Goal: Task Accomplishment & Management: Use online tool/utility

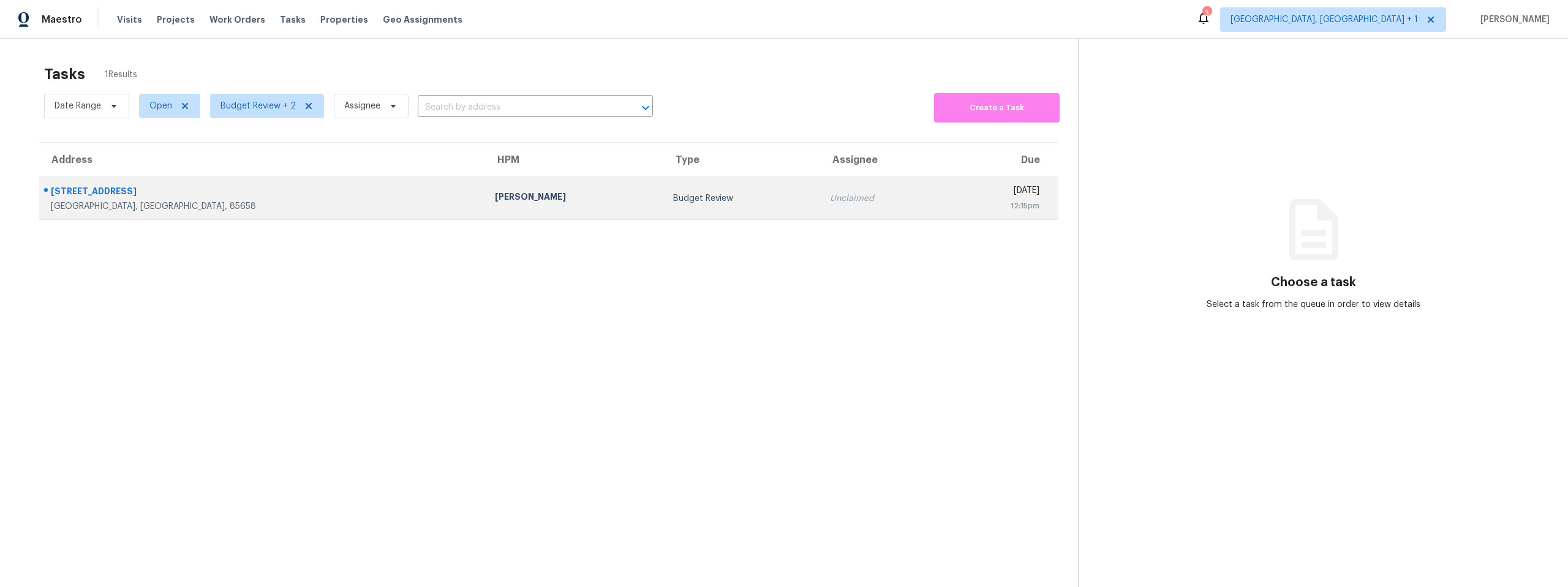
click at [140, 190] on div "4795 W Pier Mountain Pl" at bounding box center [262, 193] width 424 height 16
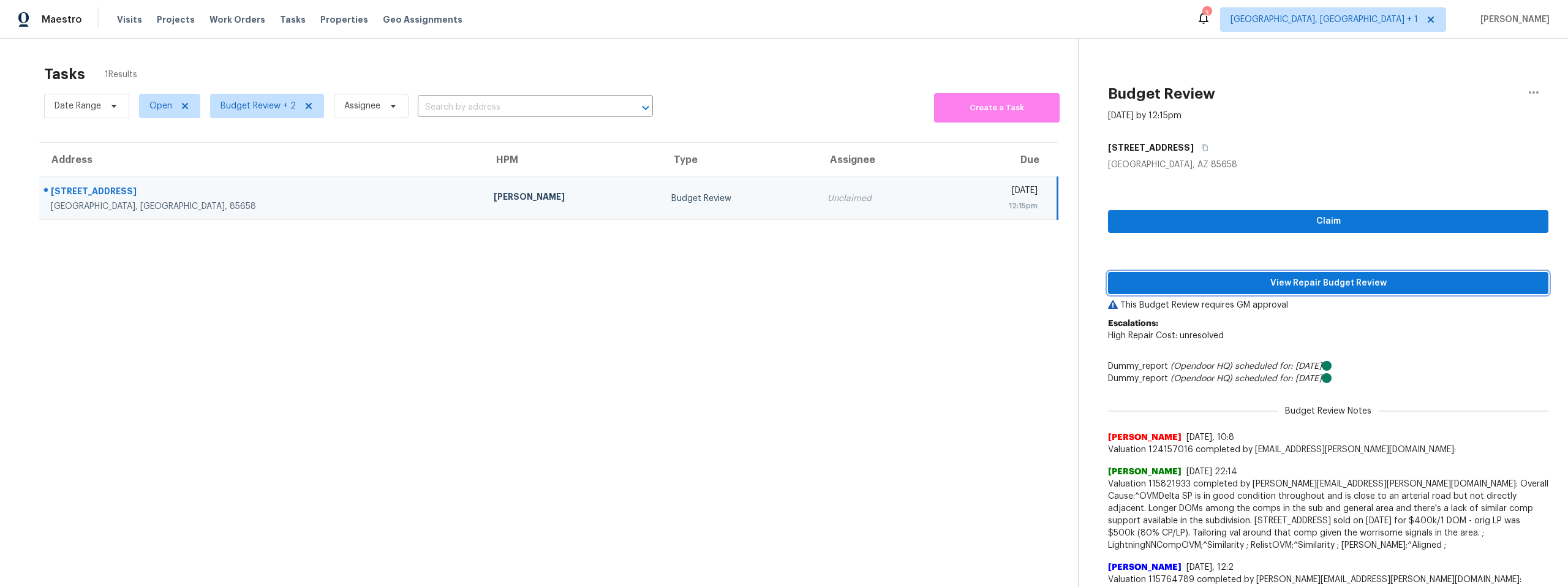
click at [1318, 282] on span "View Repair Budget Review" at bounding box center [1328, 283] width 421 height 16
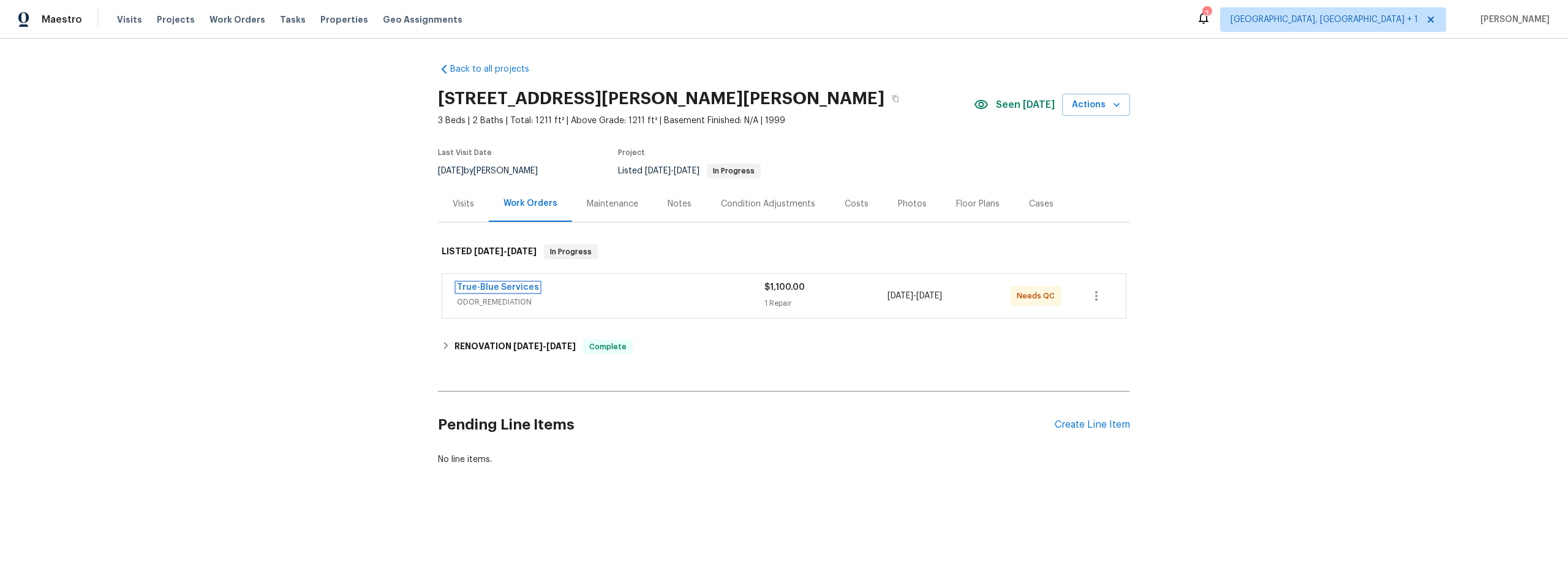
click at [512, 286] on link "True-Blue Services" at bounding box center [498, 287] width 82 height 9
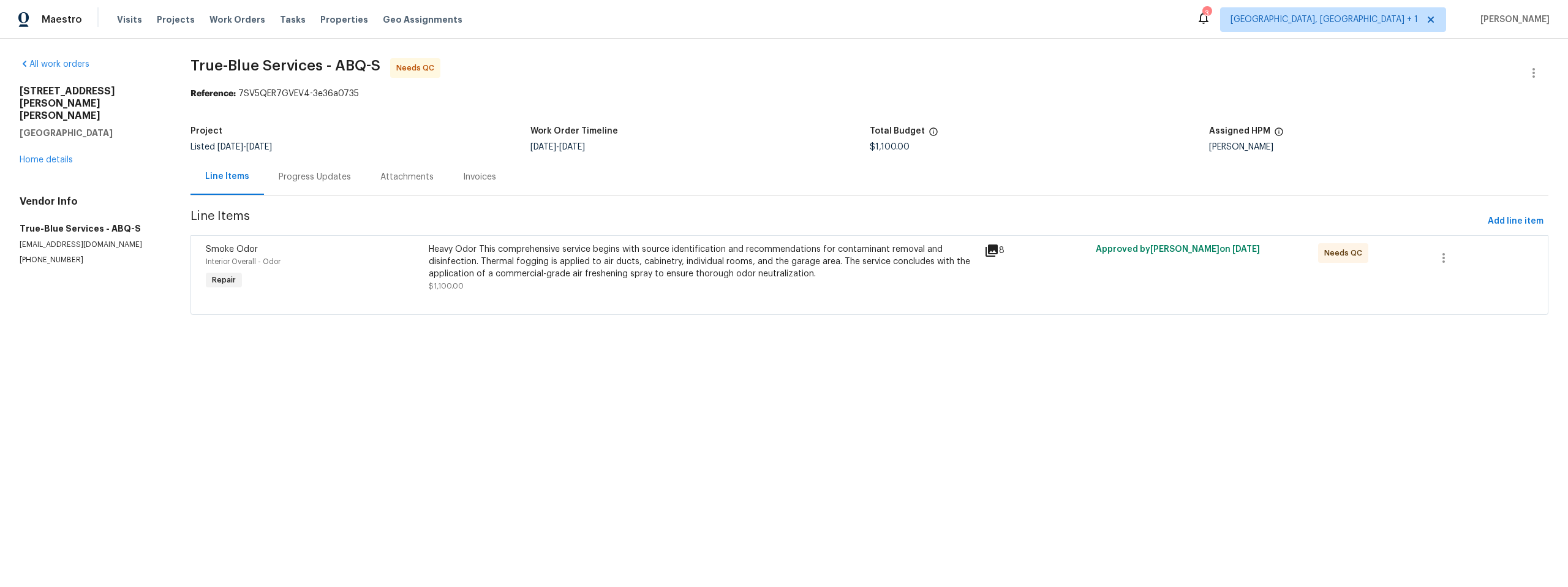
click at [986, 252] on icon at bounding box center [991, 250] width 15 height 15
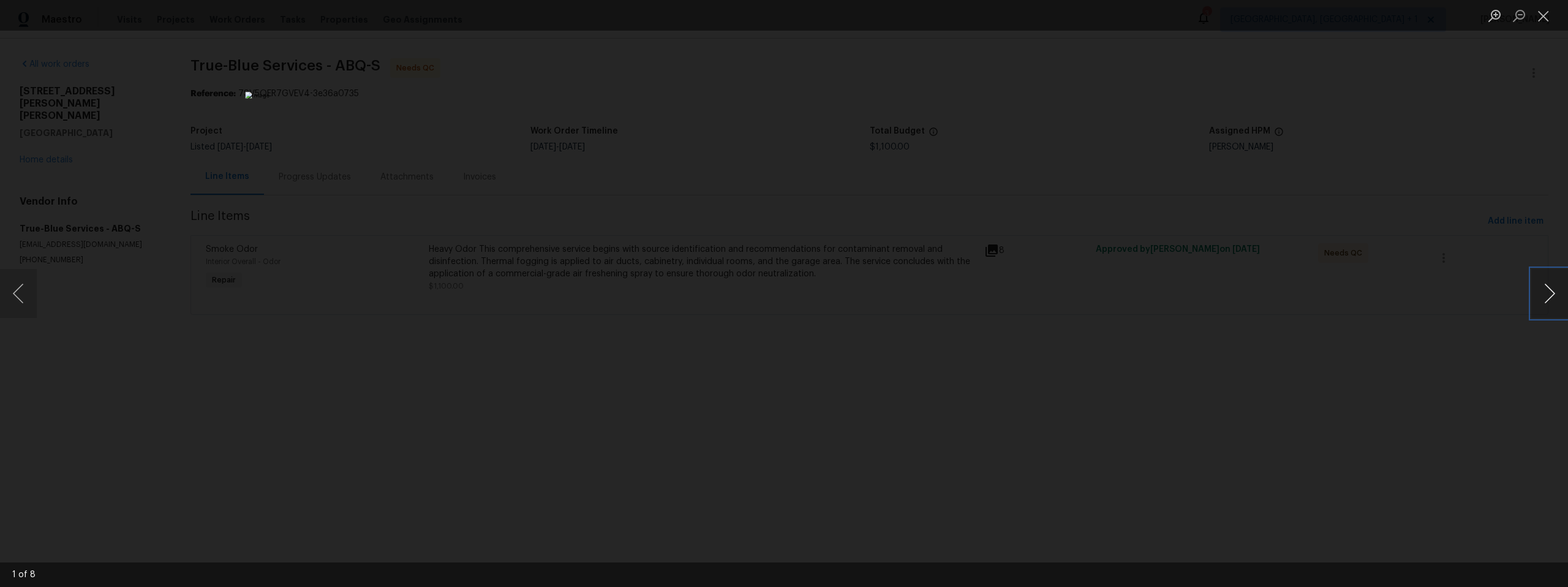
click at [1544, 294] on button "Next image" at bounding box center [1549, 293] width 37 height 49
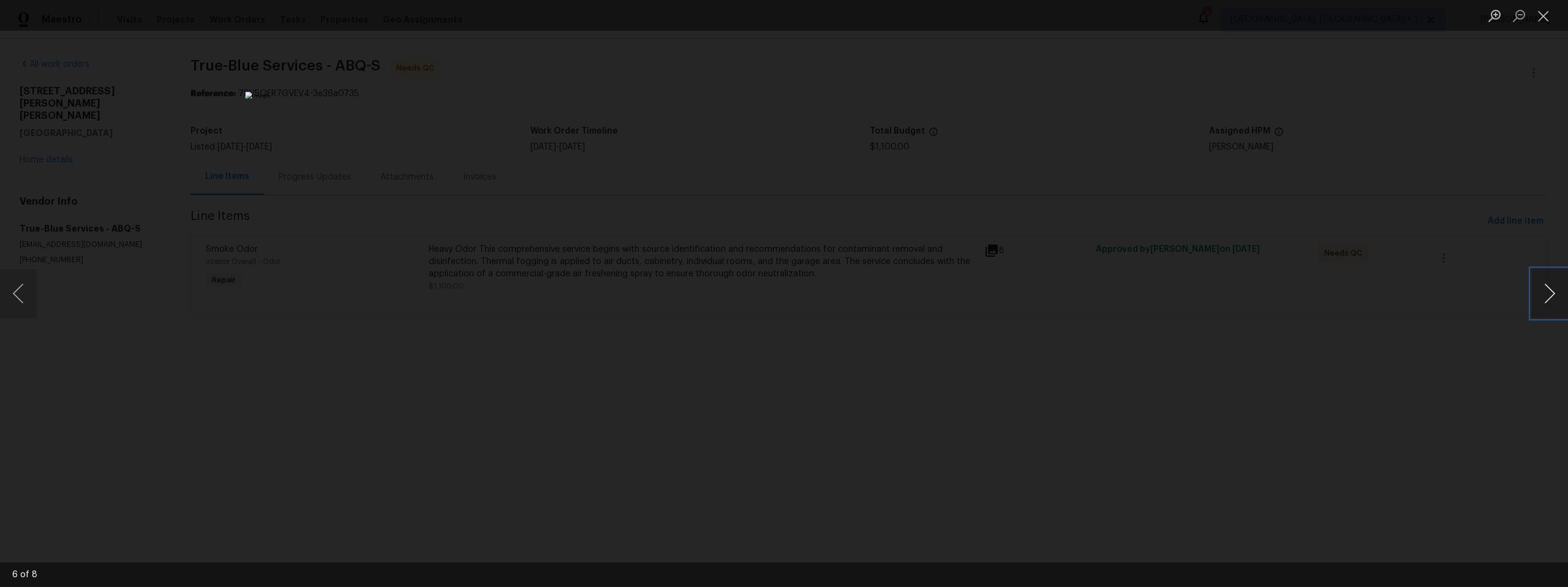
click at [1544, 294] on button "Next image" at bounding box center [1549, 293] width 37 height 49
drag, startPoint x: 1544, startPoint y: 294, endPoint x: 1502, endPoint y: 289, distance: 42.3
click at [1544, 294] on button "Next image" at bounding box center [1549, 293] width 37 height 49
click at [1288, 334] on div "Lightbox" at bounding box center [784, 293] width 1568 height 587
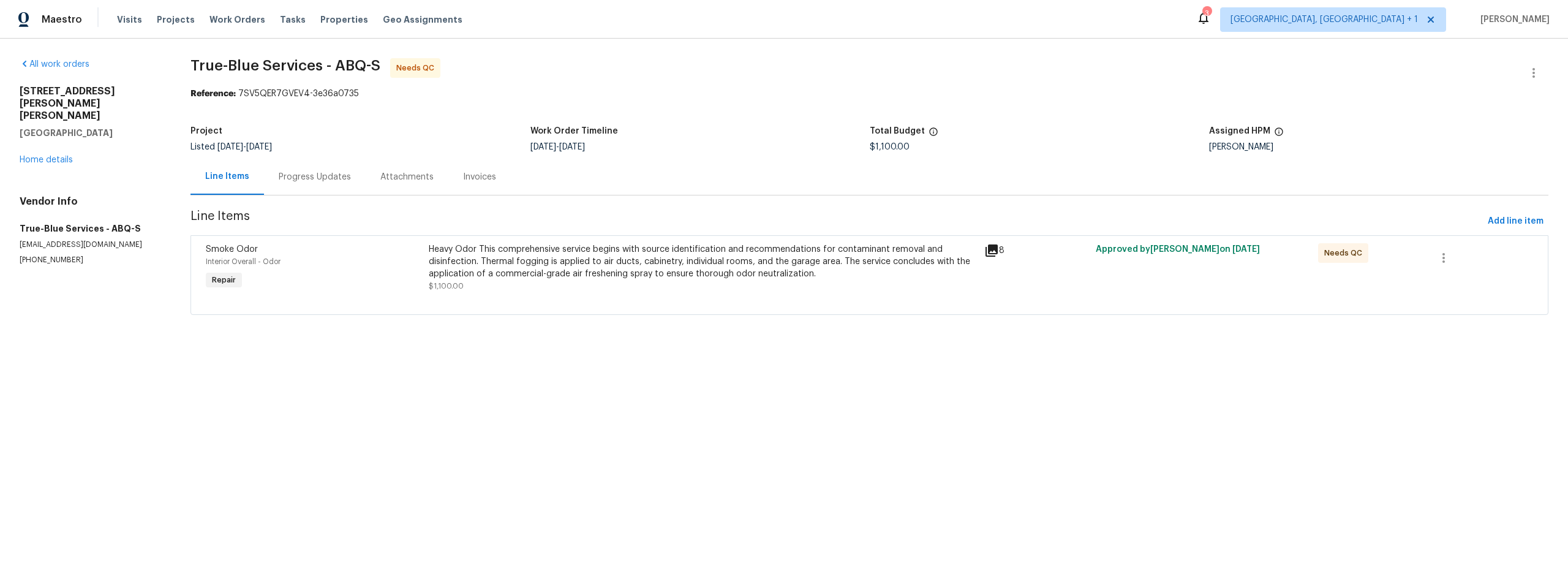
click at [707, 13] on div "Maestro Visits Projects Work Orders Tasks Properties Geo Assignments 3 Albuquer…" at bounding box center [784, 19] width 1568 height 38
click at [599, 349] on html "Maestro Visits Projects Work Orders Tasks Properties Geo Assignments 3 Albuquer…" at bounding box center [784, 174] width 1568 height 349
click at [643, 341] on div "All work orders 3432 Morgan Meadows Dr NE Rio Rancho, NM 87144 Home details Ven…" at bounding box center [784, 193] width 1568 height 311
click at [661, 349] on html "Maestro Visits Projects Work Orders Tasks Properties Geo Assignments 3 Albuquer…" at bounding box center [784, 174] width 1568 height 349
click at [54, 156] on link "Home details" at bounding box center [46, 160] width 53 height 9
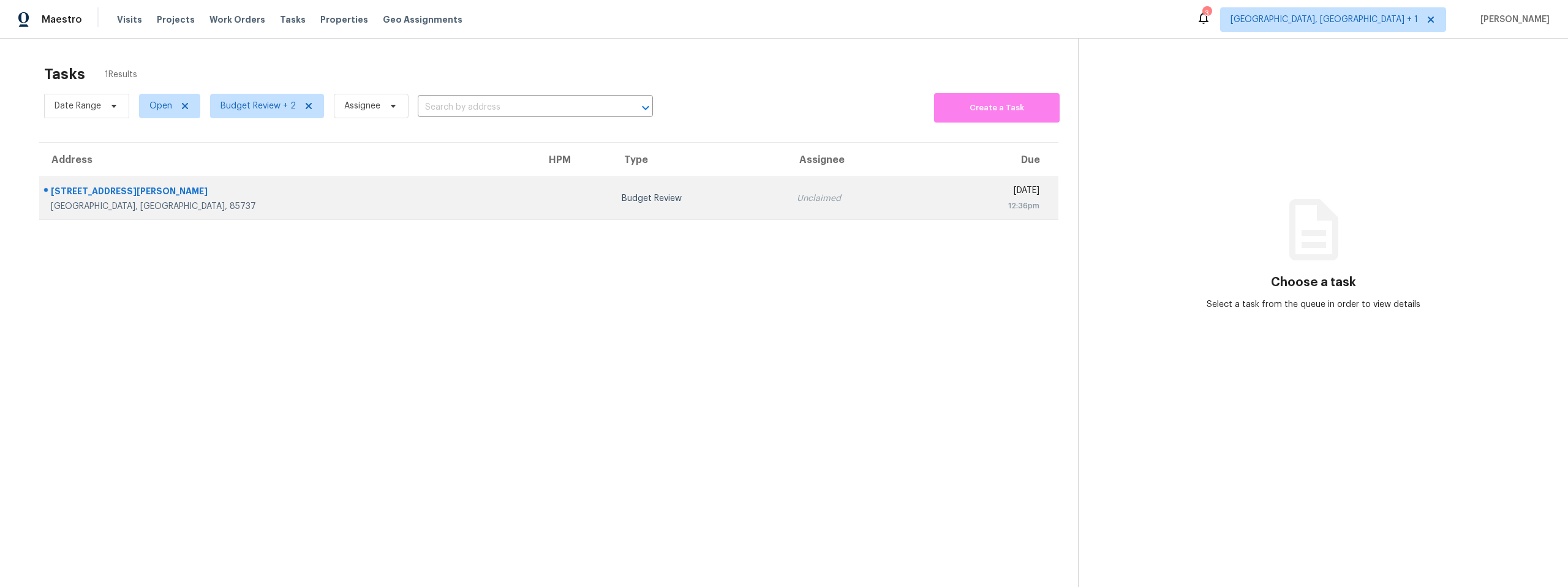
click at [262, 197] on div "257 E Shore Cliff Pl" at bounding box center [289, 193] width 476 height 16
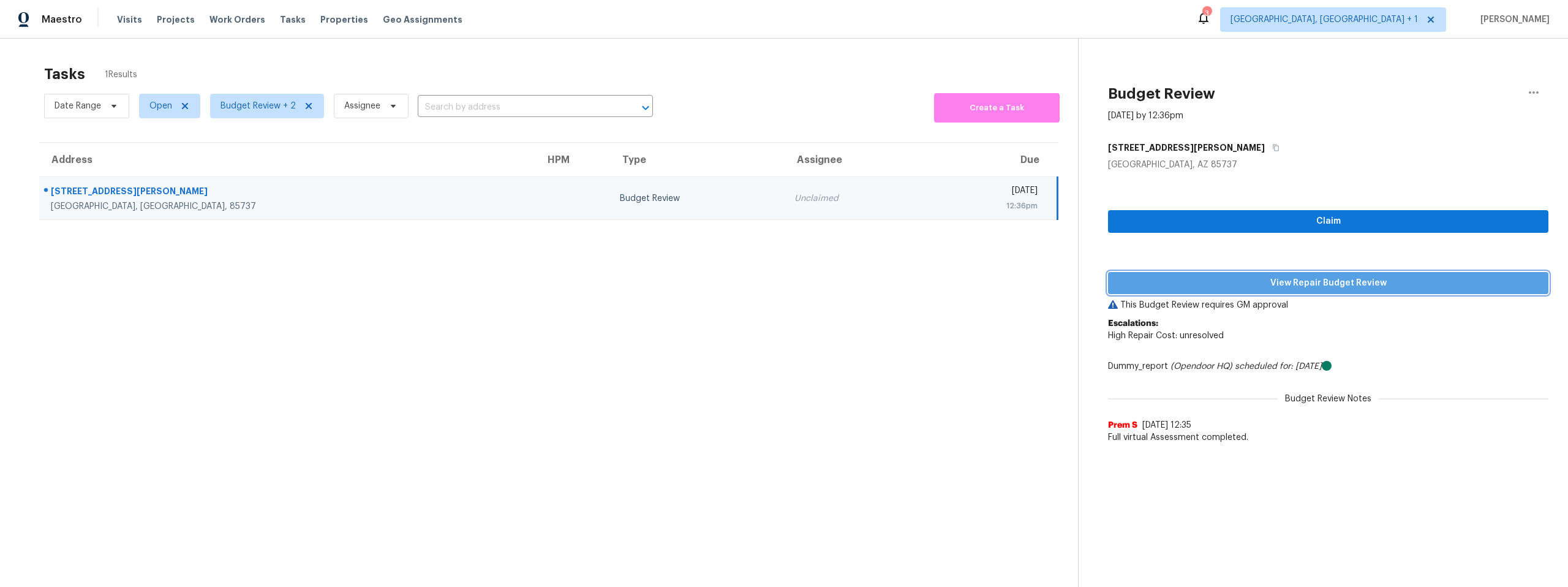
click at [1203, 279] on span "View Repair Budget Review" at bounding box center [1328, 283] width 421 height 16
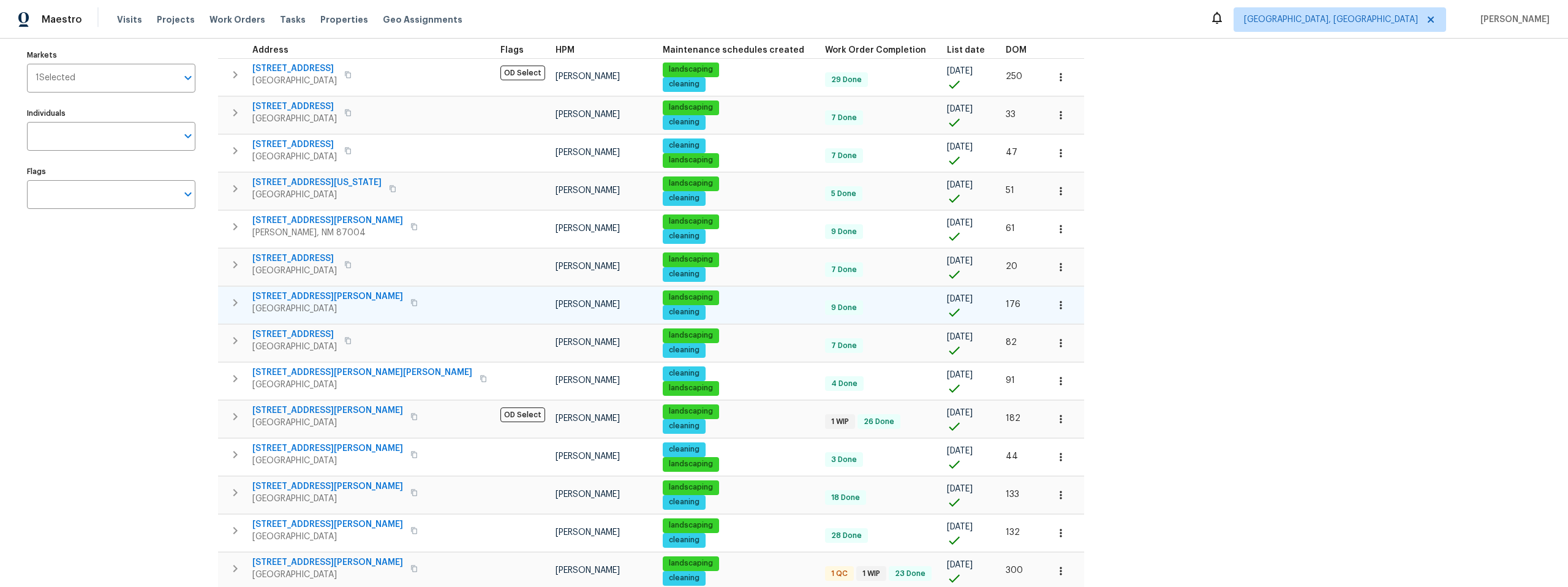
scroll to position [177, 0]
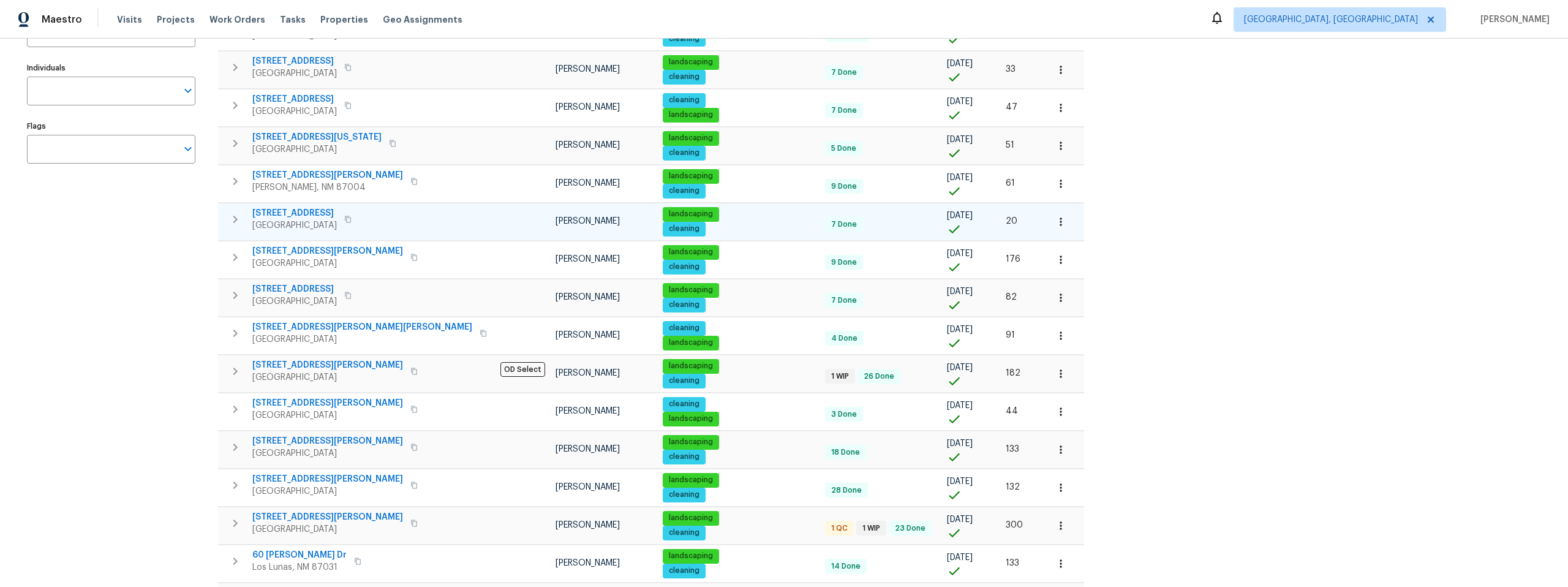
click at [291, 209] on span "802 Pinetree Rd SE" at bounding box center [295, 213] width 84 height 13
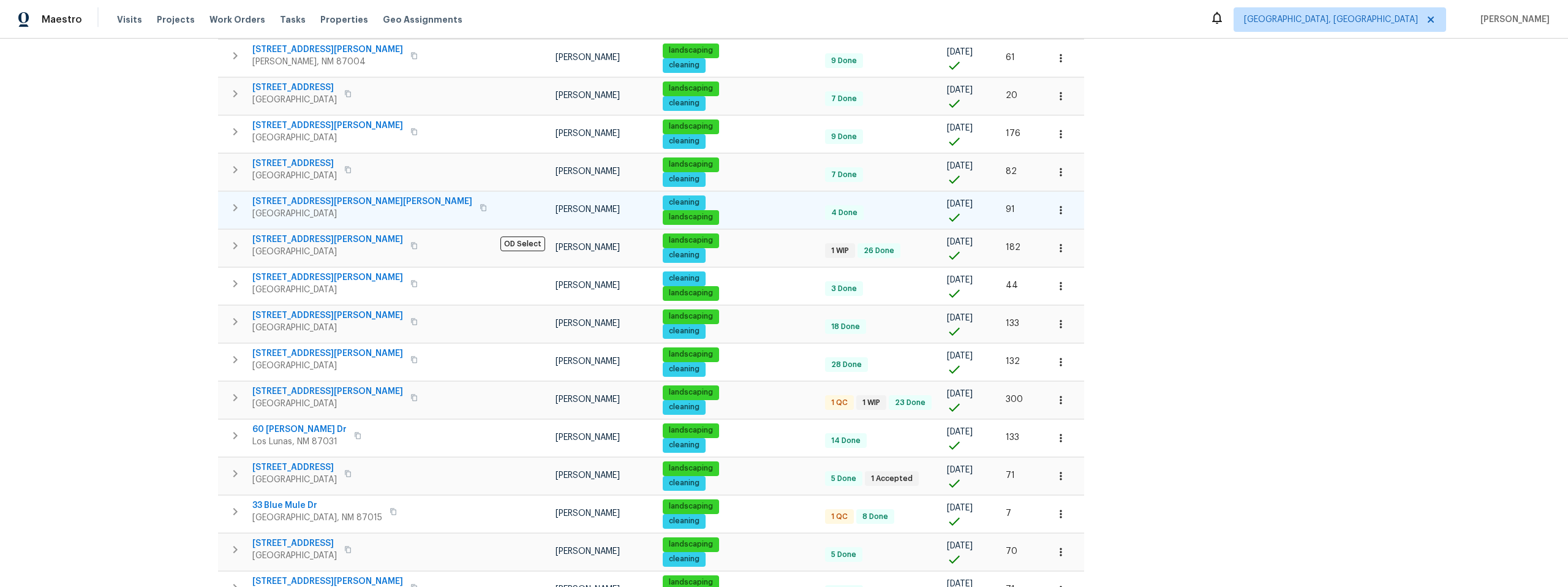
scroll to position [302, 0]
click at [296, 202] on span "3432 Morgan Meadows Dr NE" at bounding box center [362, 202] width 219 height 13
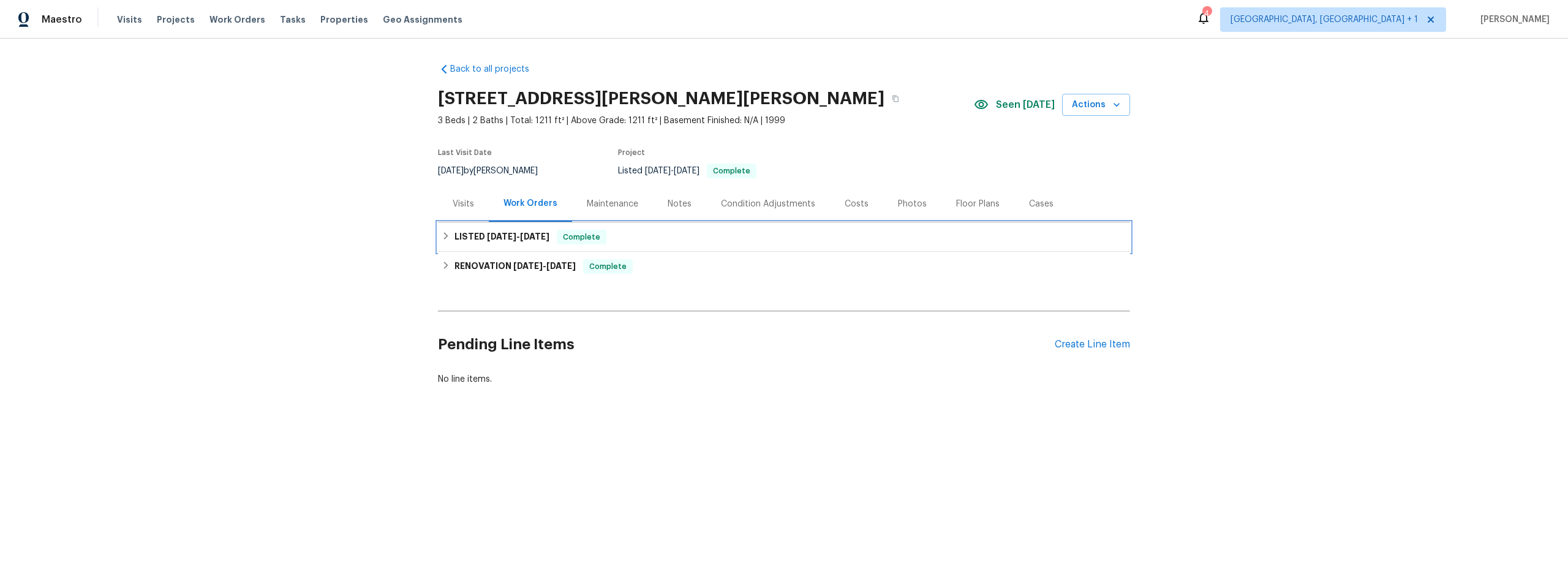
click at [454, 231] on h6 "LISTED 9/10/25 - 9/10/25" at bounding box center [501, 236] width 95 height 15
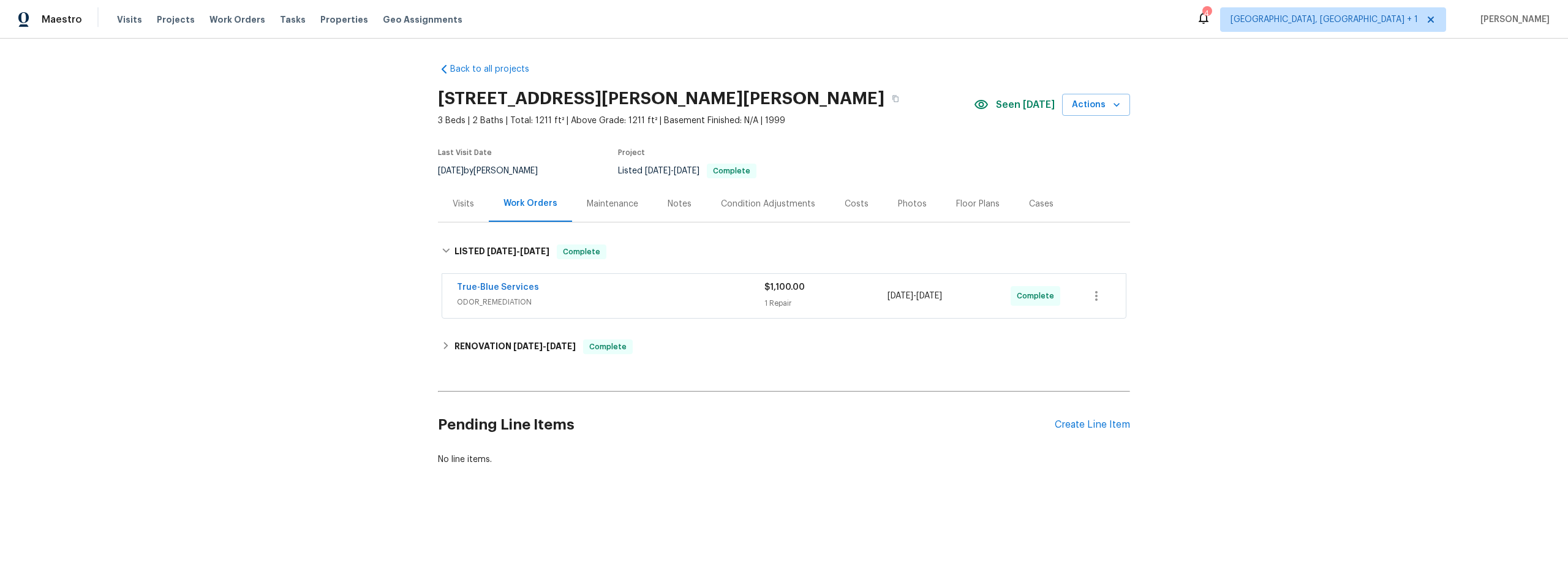
click at [213, 266] on div "Back to all projects 3432 Morgan Meadows Dr NE, Rio Rancho, NM 87144 3 Beds | 2…" at bounding box center [784, 293] width 1568 height 511
drag, startPoint x: 1267, startPoint y: 315, endPoint x: 1145, endPoint y: 309, distance: 122.1
click at [1267, 315] on div "Back to all projects 3432 Morgan Meadows Dr NE, Rio Rancho, NM 87144 3 Beds | 2…" at bounding box center [784, 293] width 1568 height 511
click at [461, 284] on link "True-Blue Services" at bounding box center [498, 287] width 82 height 9
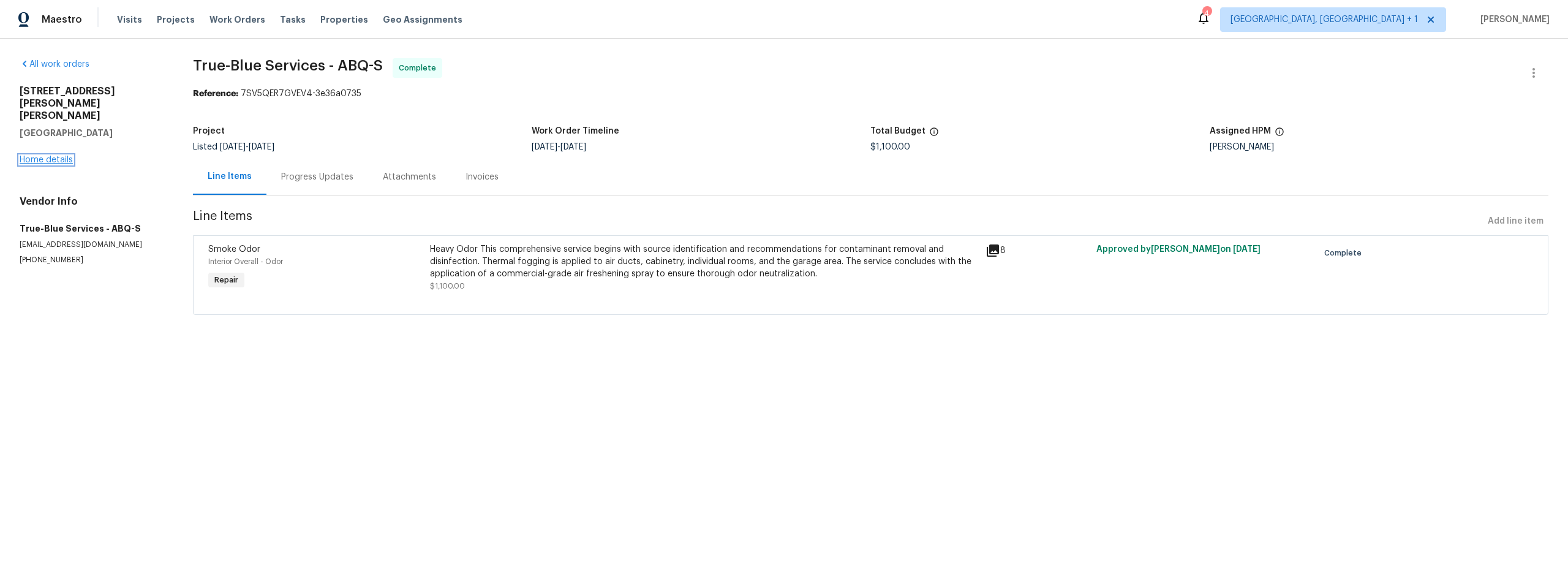
click at [43, 156] on link "Home details" at bounding box center [46, 160] width 53 height 9
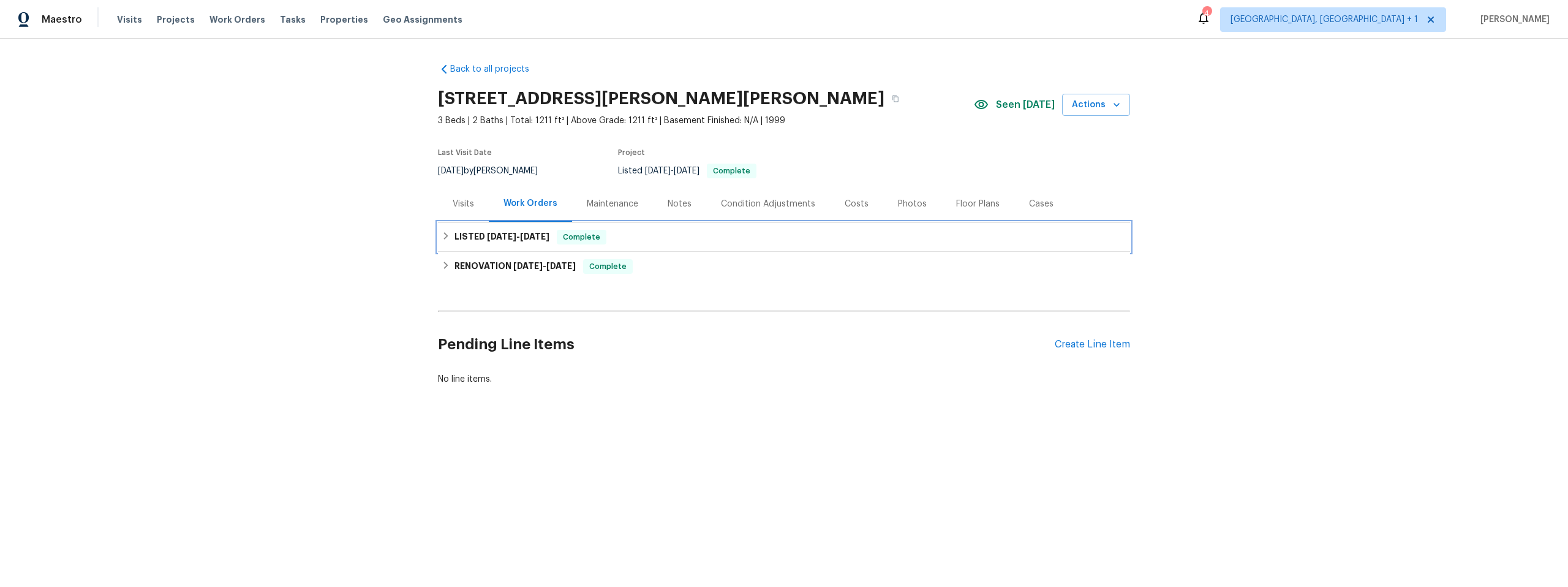
click at [447, 234] on div "LISTED 9/10/25 - 9/10/25 Complete" at bounding box center [784, 236] width 685 height 15
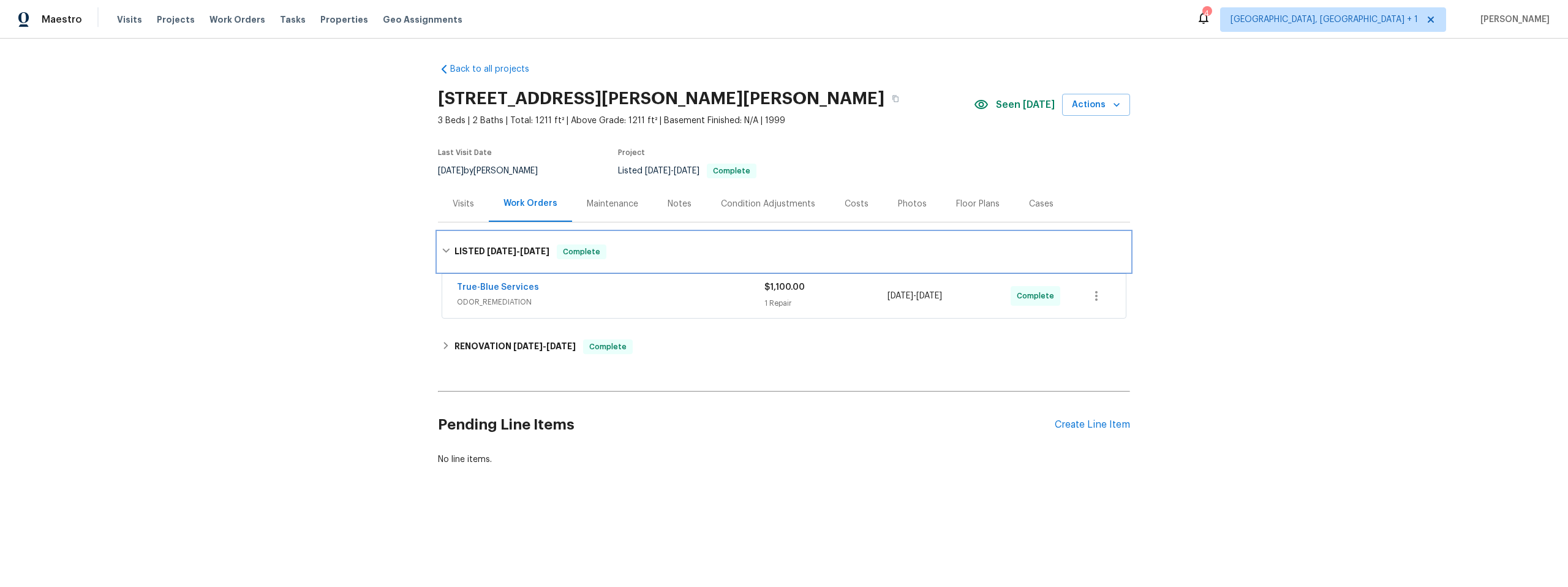
click at [447, 234] on div "LISTED [DATE] - [DATE] Complete" at bounding box center [784, 252] width 692 height 39
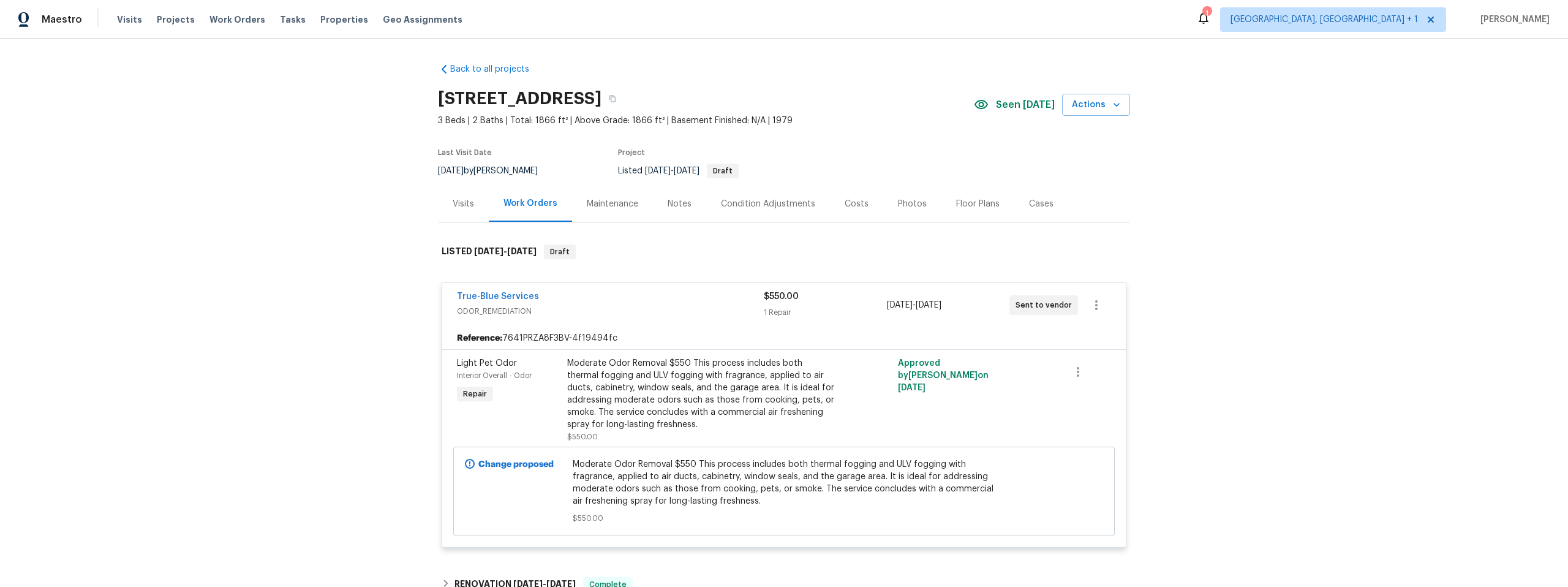
click at [513, 202] on div "Work Orders" at bounding box center [530, 203] width 54 height 13
click at [515, 201] on div "Work Orders" at bounding box center [530, 203] width 54 height 13
click at [460, 203] on div "Visits" at bounding box center [463, 204] width 22 height 13
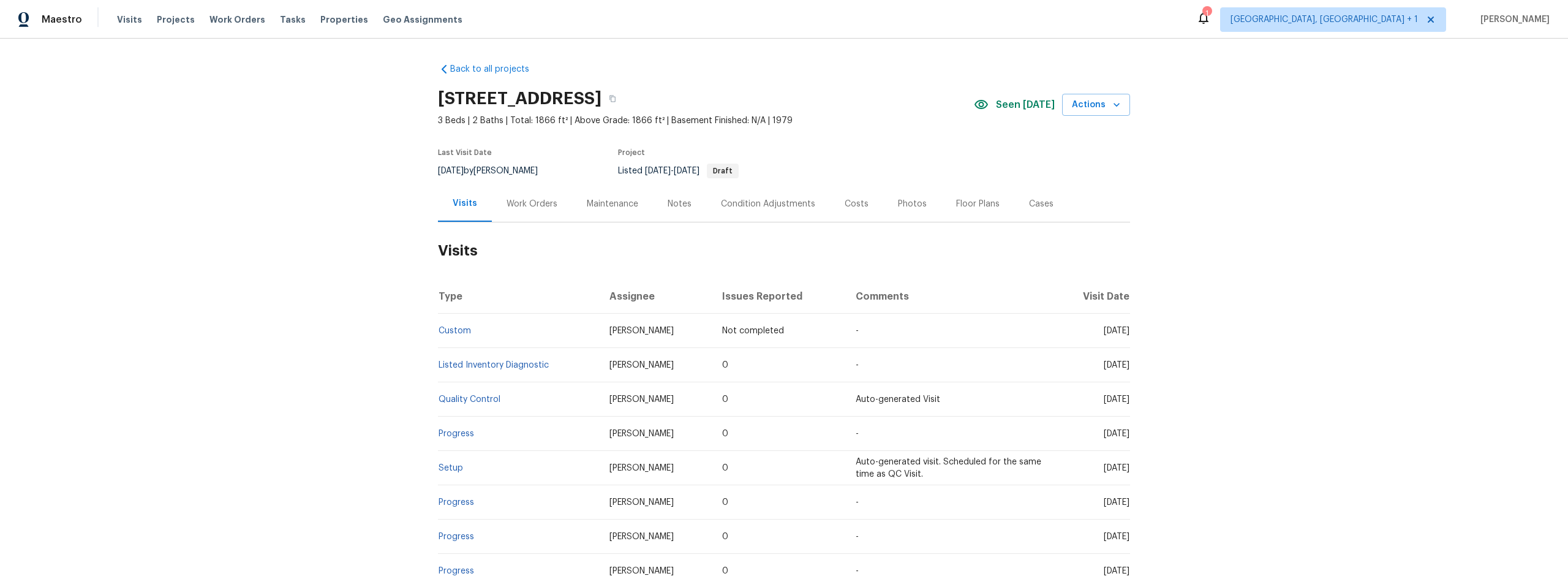
click at [536, 201] on div "Work Orders" at bounding box center [532, 204] width 51 height 13
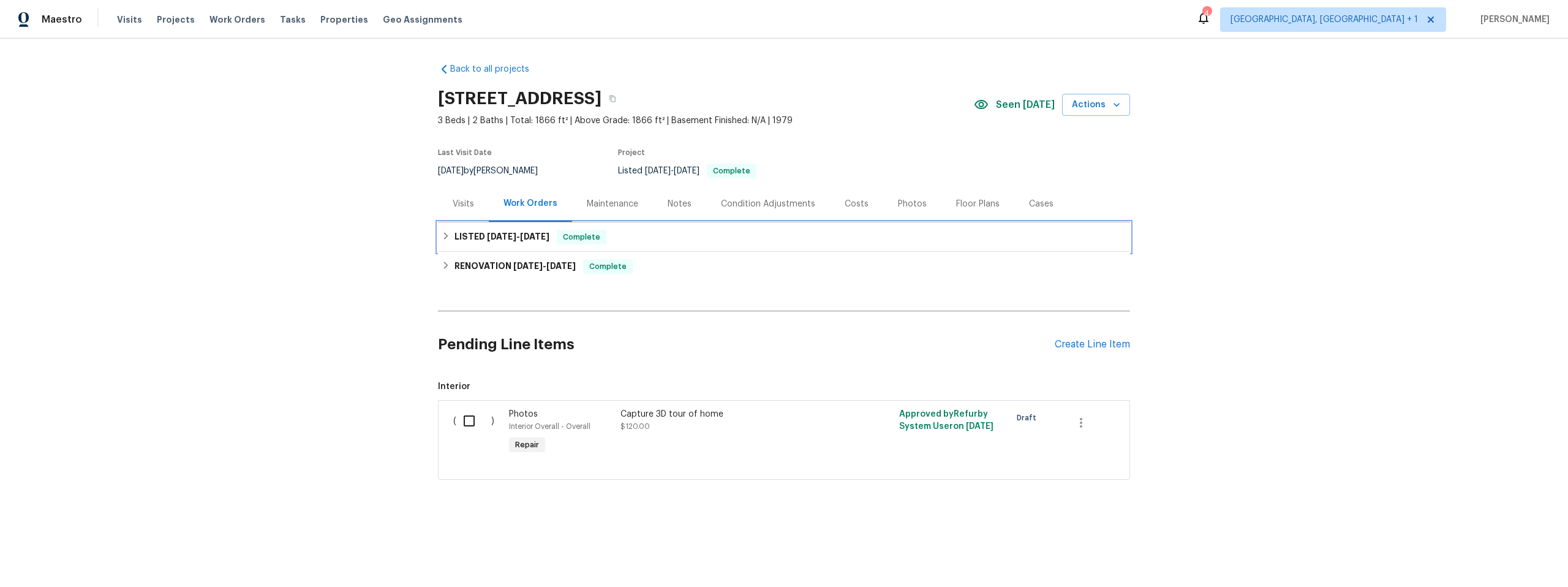
click at [444, 233] on icon at bounding box center [446, 235] width 9 height 9
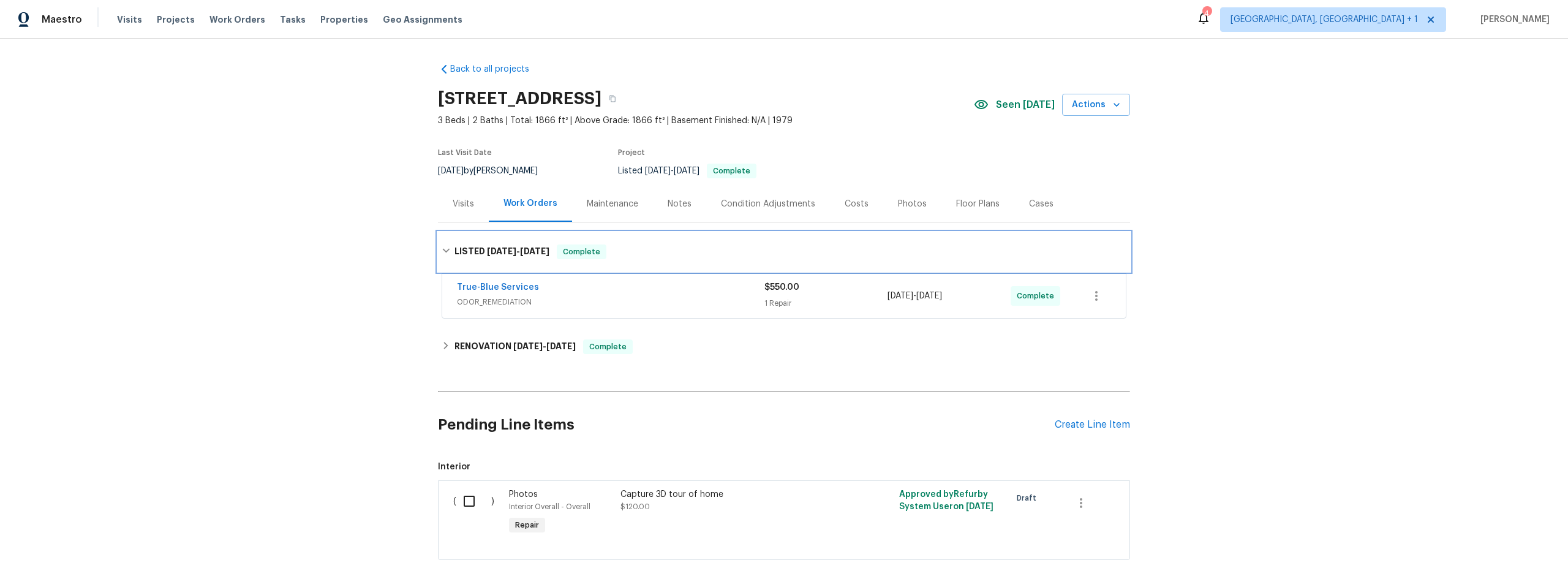
click at [442, 250] on icon at bounding box center [446, 250] width 9 height 9
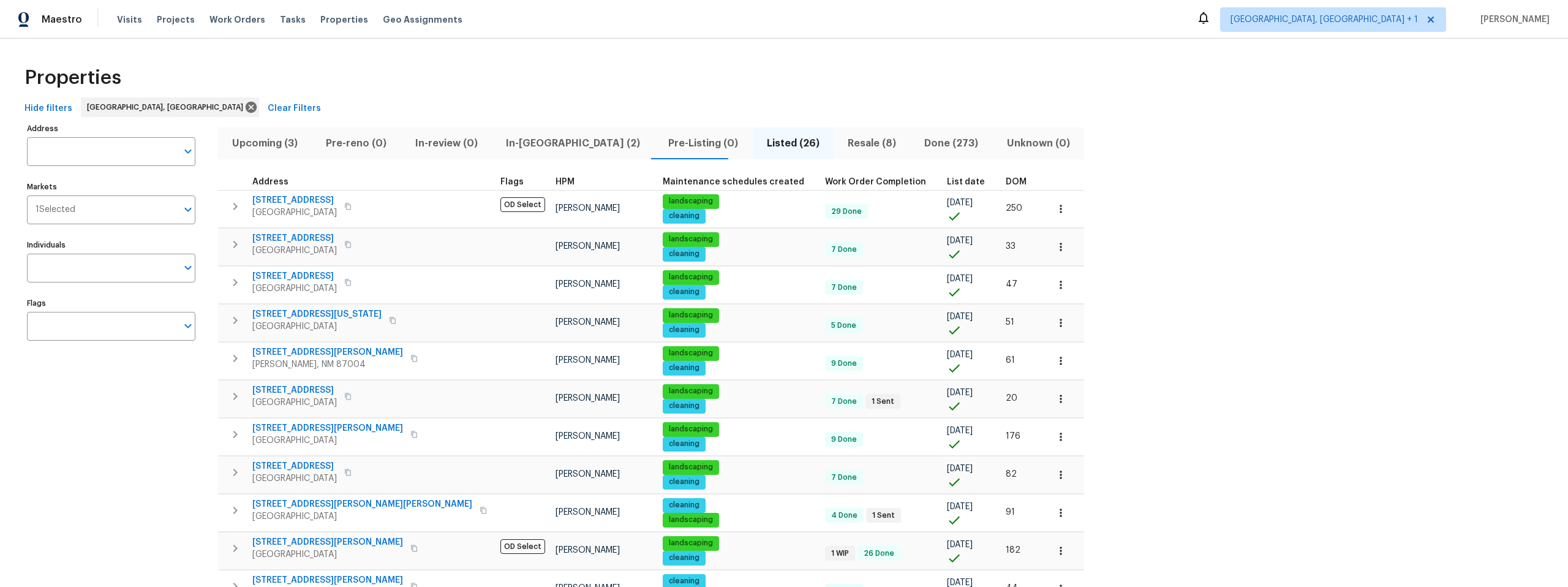
scroll to position [44, 0]
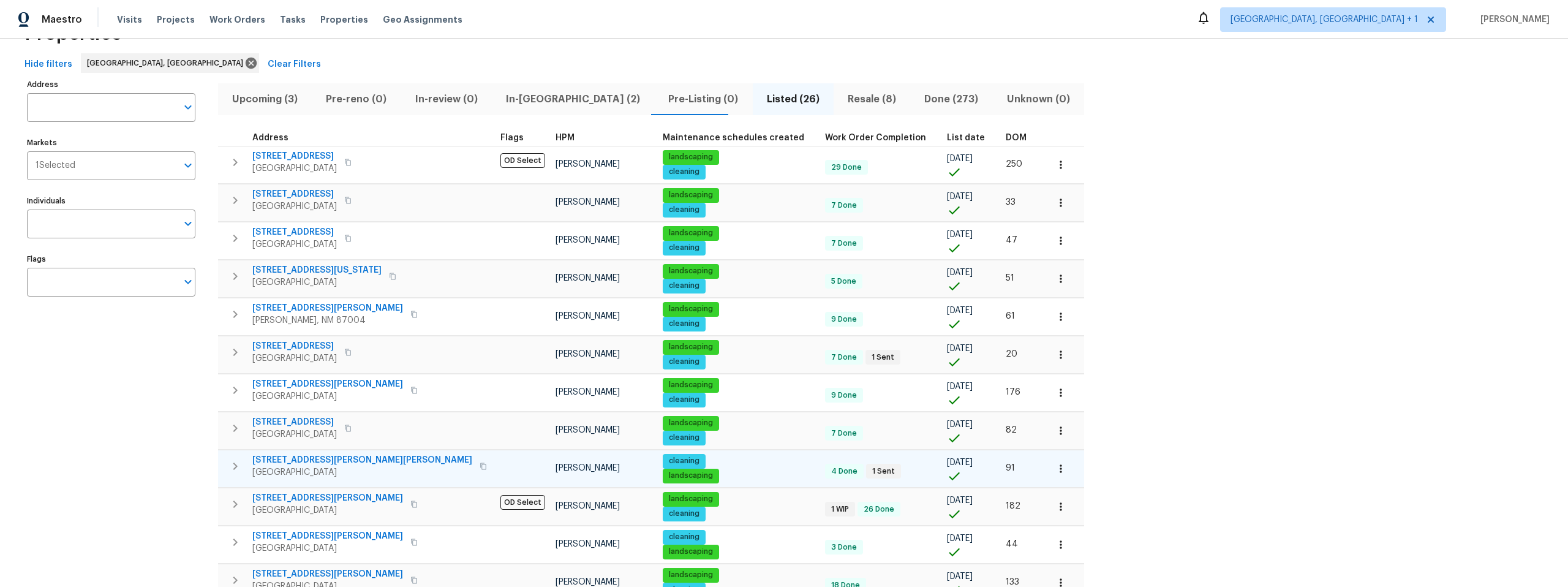
click at [343, 458] on span "3432 Morgan Meadows Dr NE" at bounding box center [362, 460] width 219 height 13
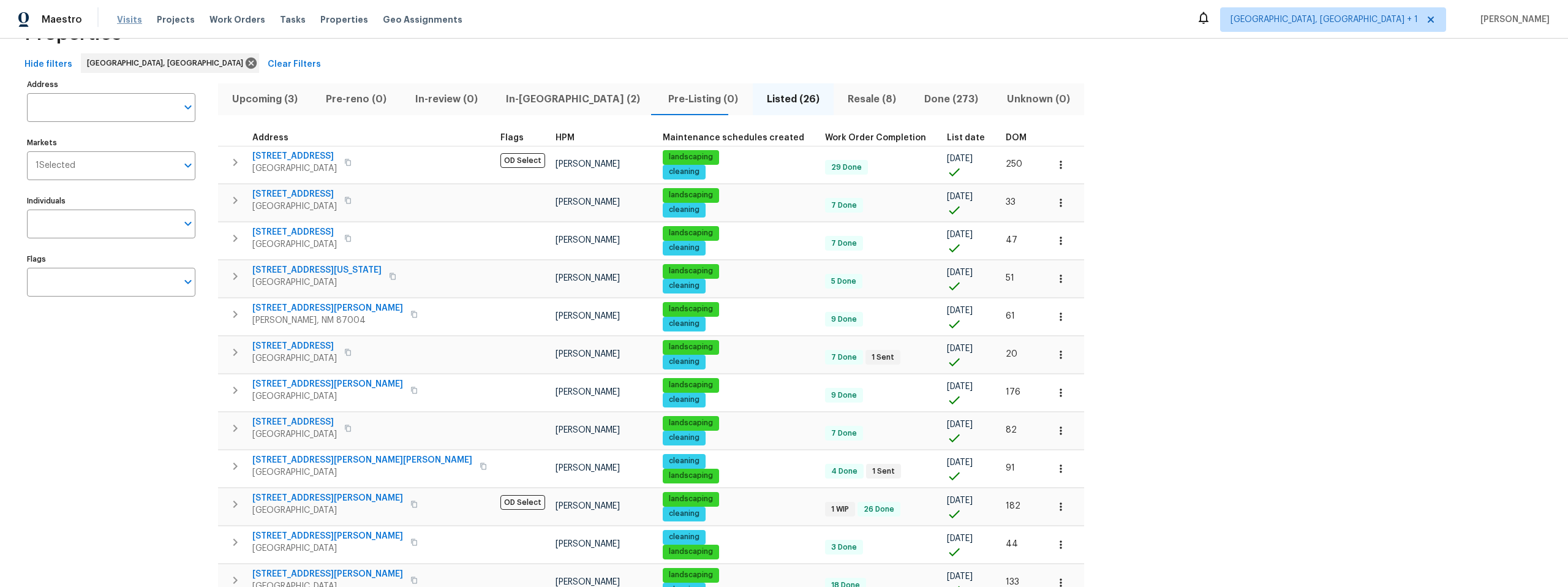
click at [131, 19] on span "Visits" at bounding box center [129, 20] width 25 height 13
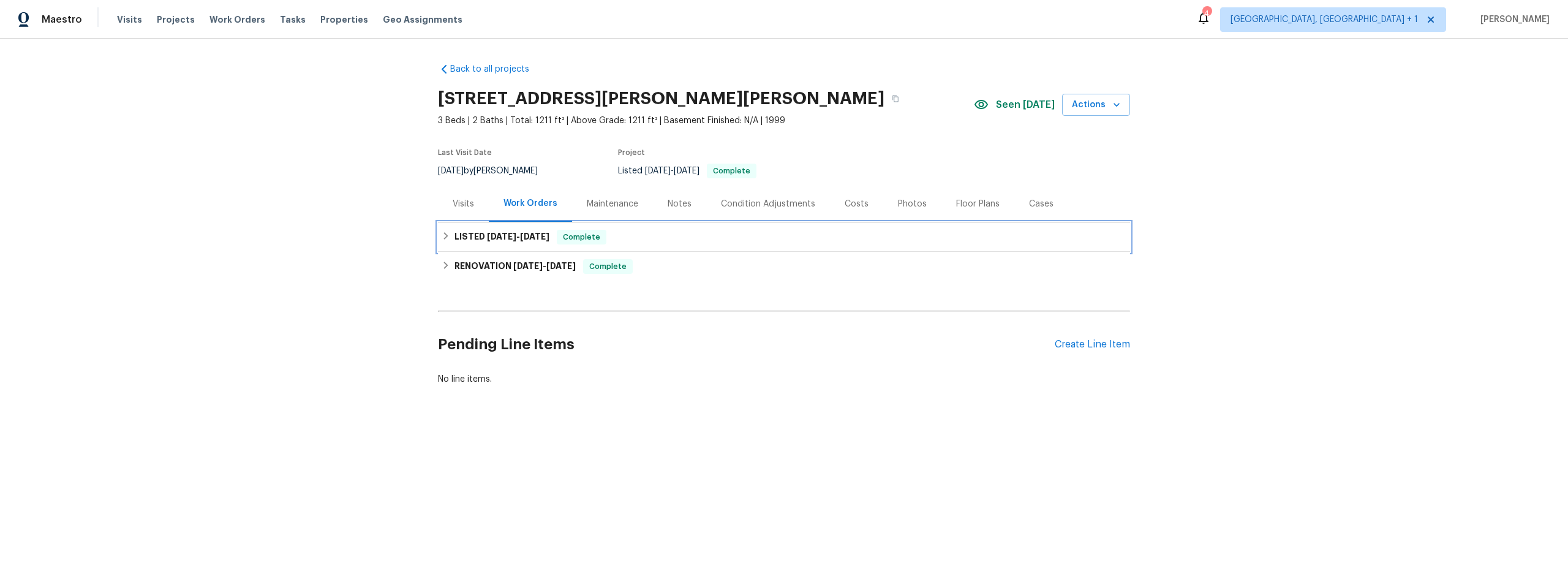
click at [444, 234] on icon at bounding box center [446, 235] width 9 height 9
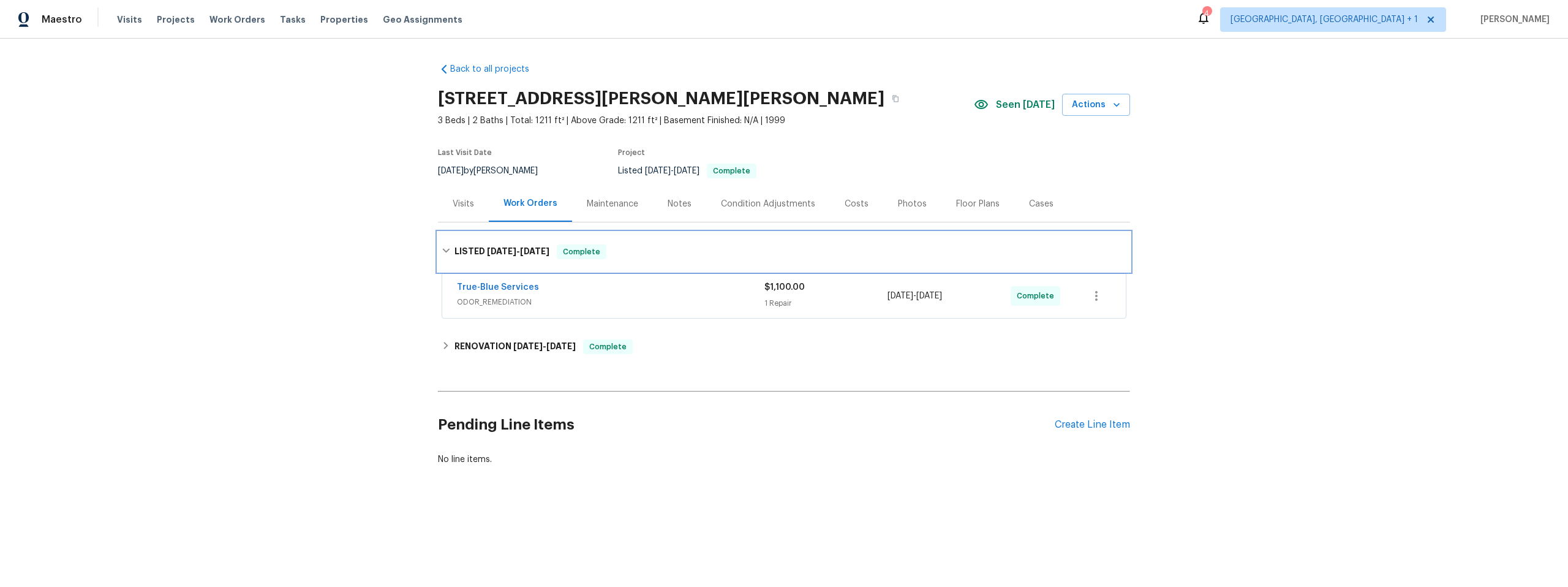
click at [444, 234] on div "LISTED 9/10/25 - 9/10/25 Complete" at bounding box center [784, 252] width 692 height 39
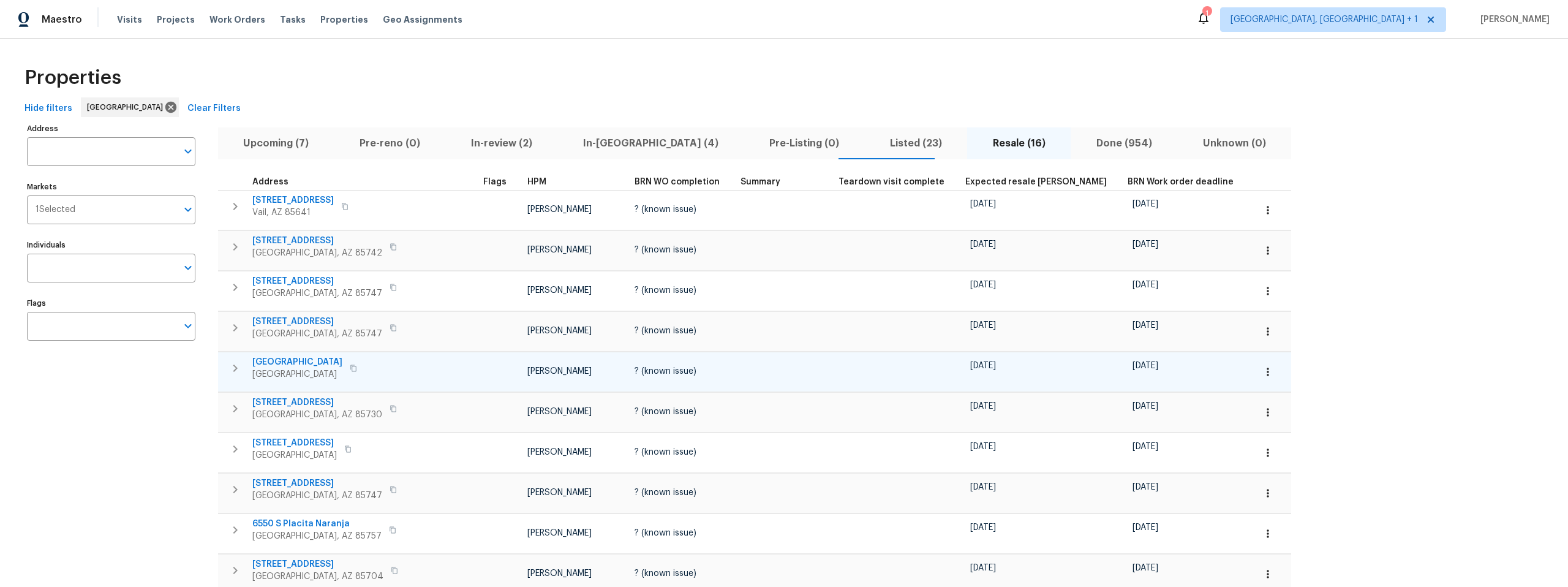
scroll to position [67, 0]
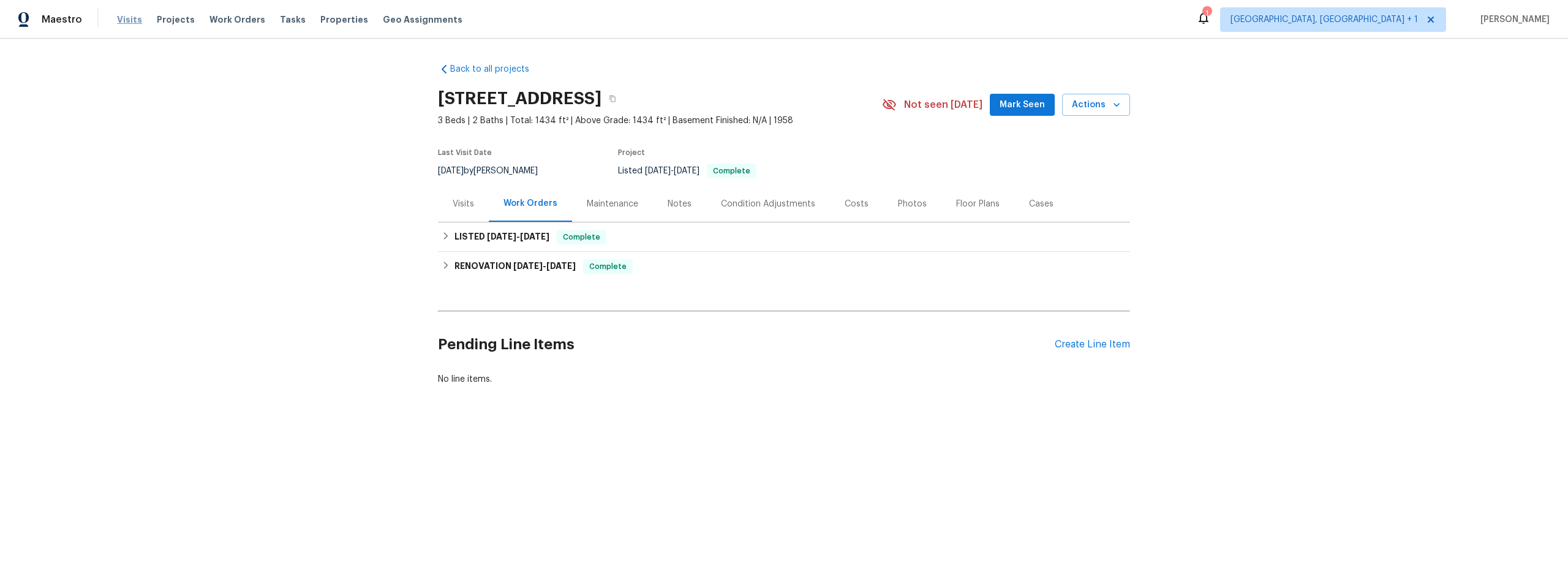
click at [127, 17] on span "Visits" at bounding box center [129, 20] width 25 height 13
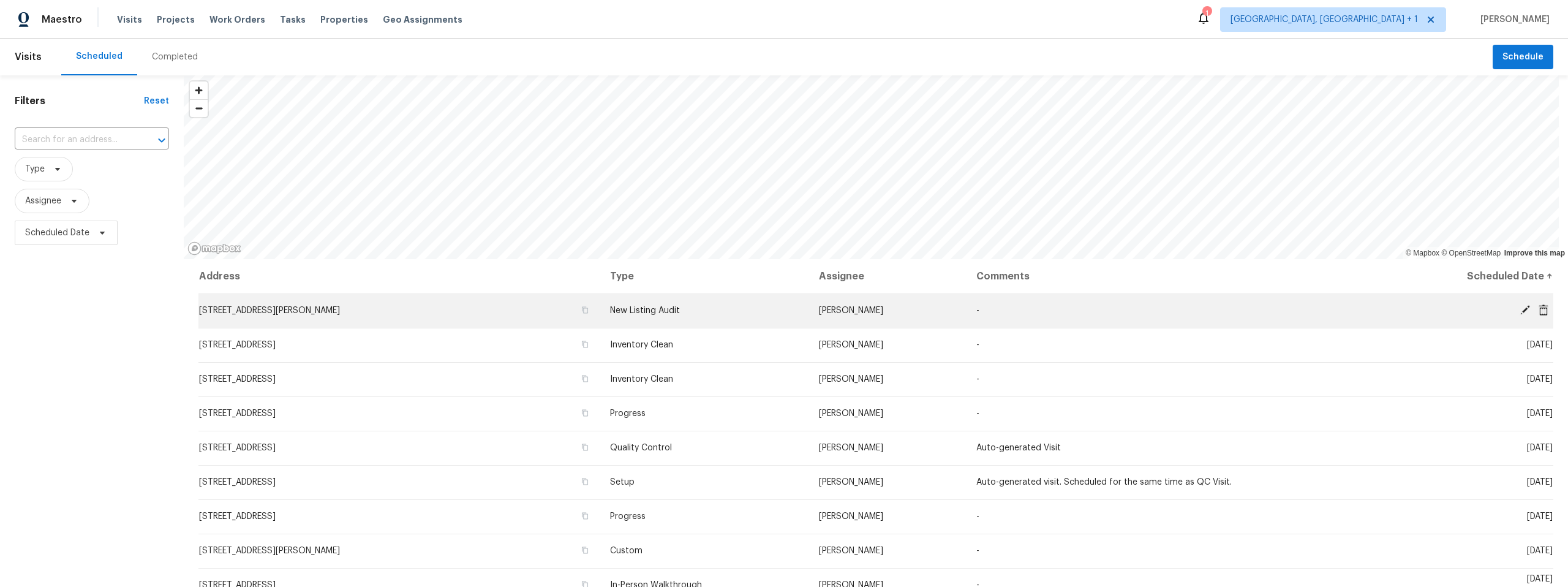
click at [1520, 309] on icon at bounding box center [1525, 310] width 10 height 10
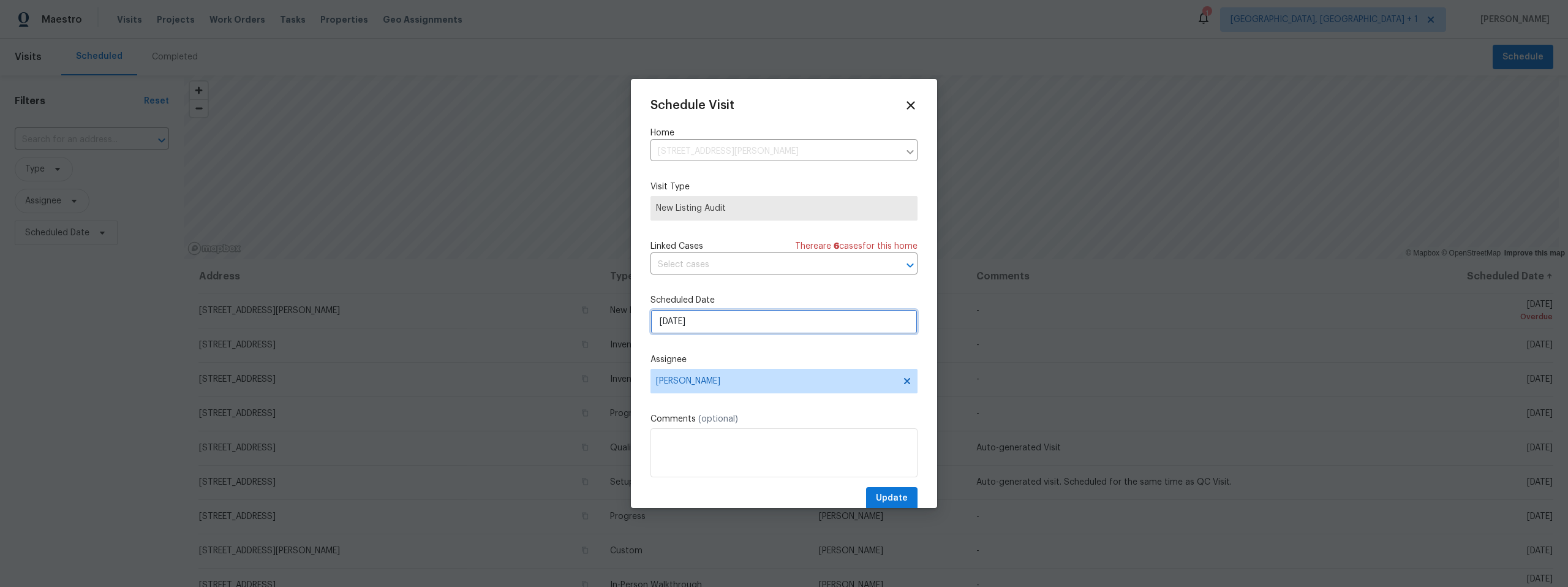
click at [708, 321] on input "[DATE]" at bounding box center [784, 321] width 267 height 24
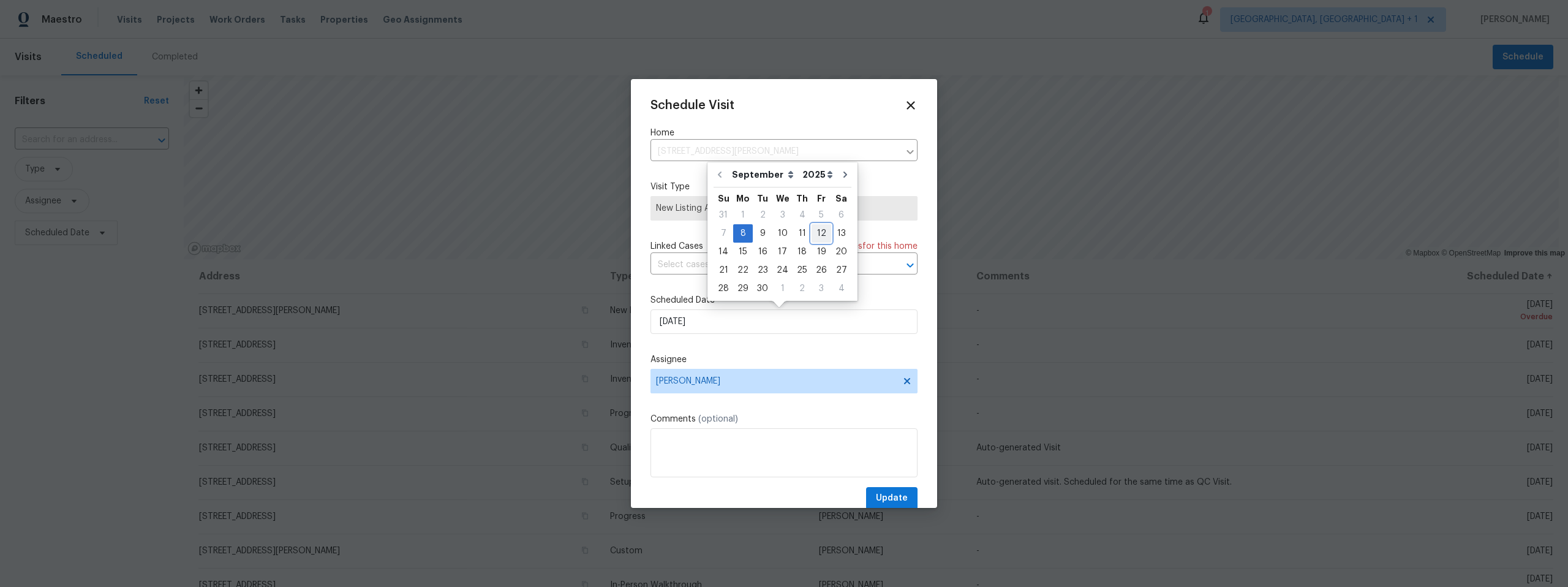
click at [813, 232] on div "12" at bounding box center [822, 233] width 20 height 18
type input "[DATE]"
click at [891, 496] on span "Update" at bounding box center [891, 499] width 32 height 16
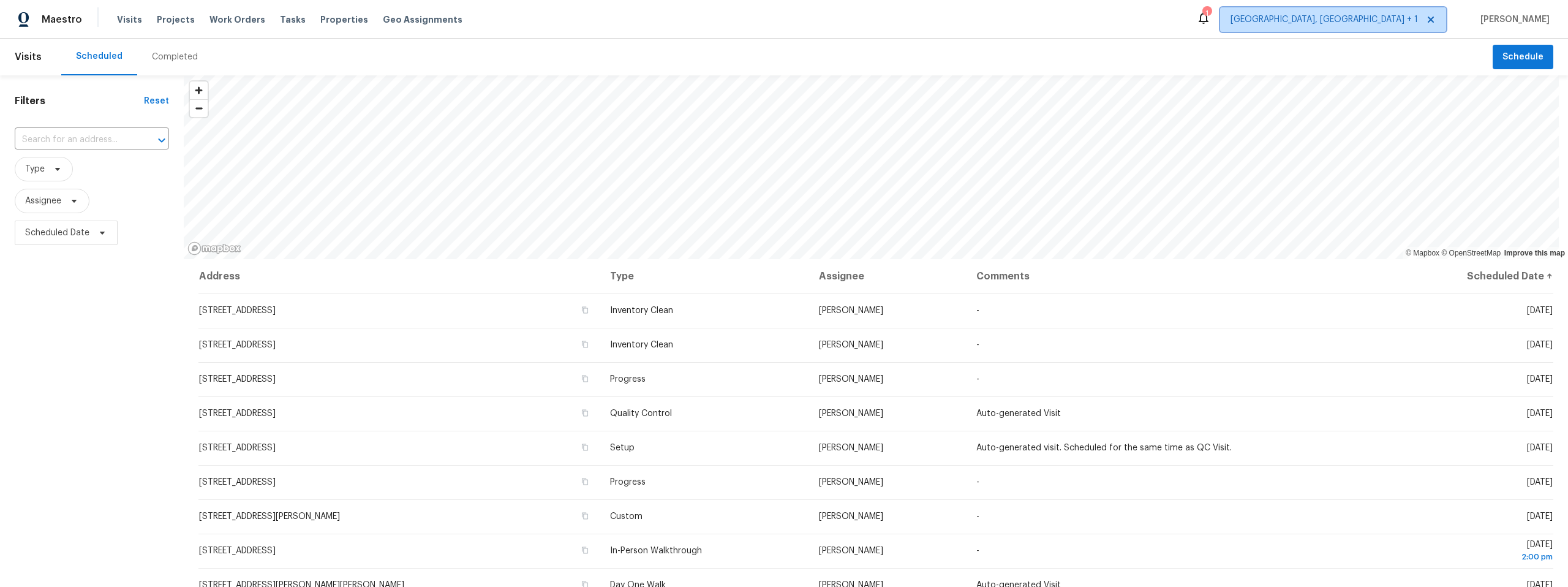
click at [1402, 22] on span "[GEOGRAPHIC_DATA], [GEOGRAPHIC_DATA] + 1" at bounding box center [1323, 20] width 187 height 13
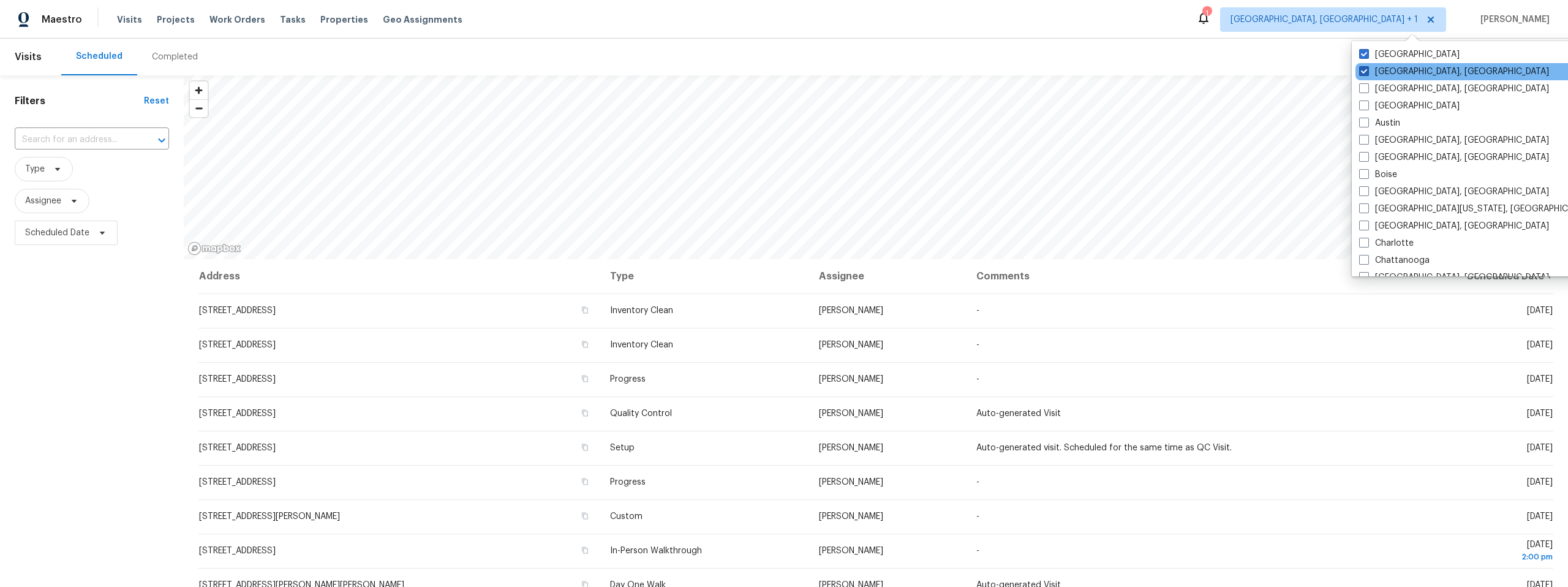
click at [1365, 70] on span at bounding box center [1364, 72] width 10 height 10
click at [1365, 70] on input "[GEOGRAPHIC_DATA], [GEOGRAPHIC_DATA]" at bounding box center [1363, 70] width 8 height 8
checkbox input "false"
